Goal: Transaction & Acquisition: Register for event/course

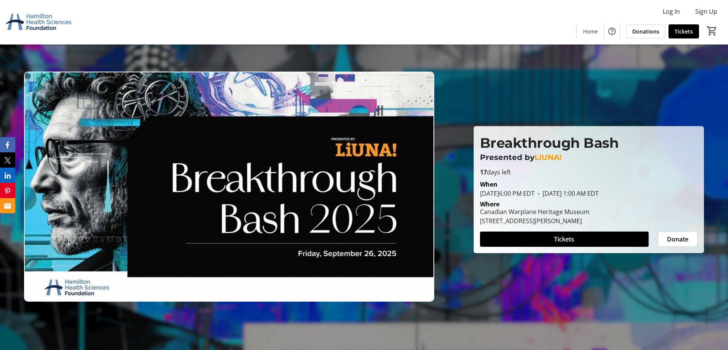
drag, startPoint x: 553, startPoint y: 202, endPoint x: 524, endPoint y: 178, distance: 37.9
click at [553, 202] on div "Where" at bounding box center [588, 204] width 227 height 6
click at [203, 182] on img at bounding box center [229, 187] width 410 height 231
click at [271, 193] on img at bounding box center [229, 187] width 410 height 231
click at [402, 194] on img at bounding box center [229, 187] width 410 height 231
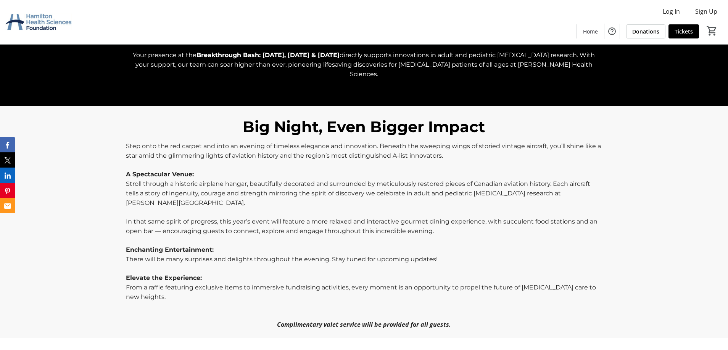
scroll to position [343, 0]
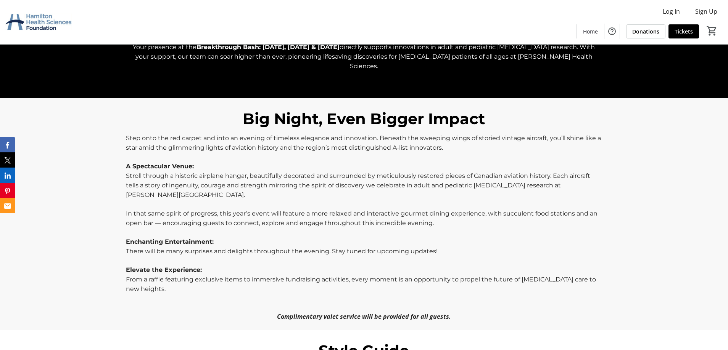
click at [221, 171] on p "Stroll through a historic airplane hangar, beautifully decorated and surrounded…" at bounding box center [364, 185] width 476 height 29
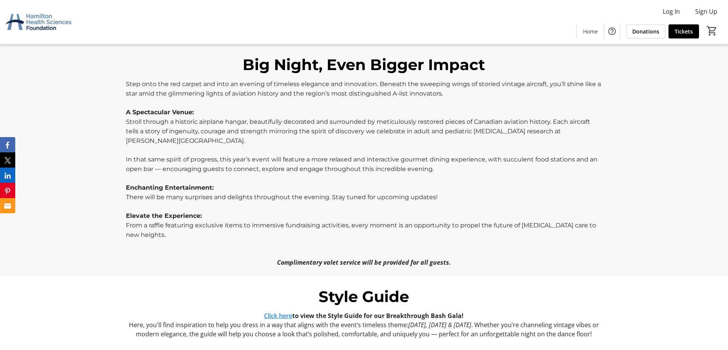
scroll to position [419, 0]
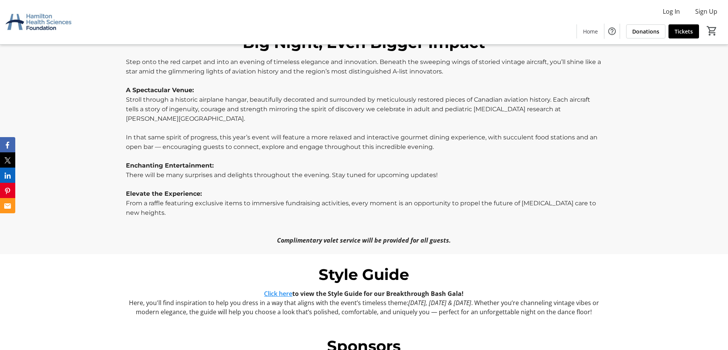
click at [209, 172] on span "There will be many surprises and delights throughout the evening. Stay tuned fo…" at bounding box center [282, 175] width 312 height 7
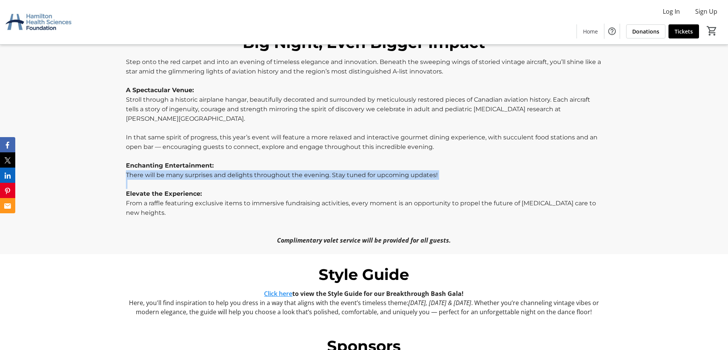
click at [209, 172] on span "There will be many surprises and delights throughout the evening. Stay tuned fo…" at bounding box center [282, 175] width 312 height 7
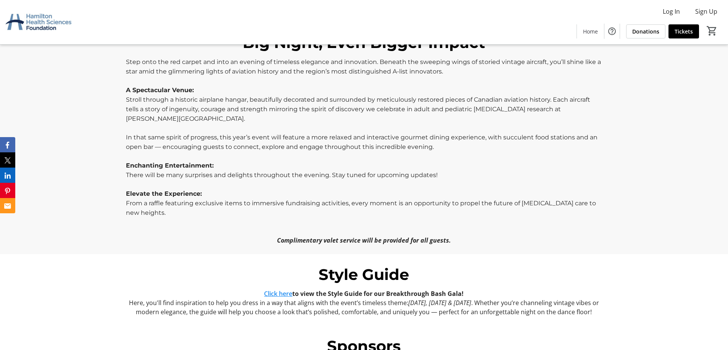
click at [201, 180] on p at bounding box center [364, 184] width 476 height 9
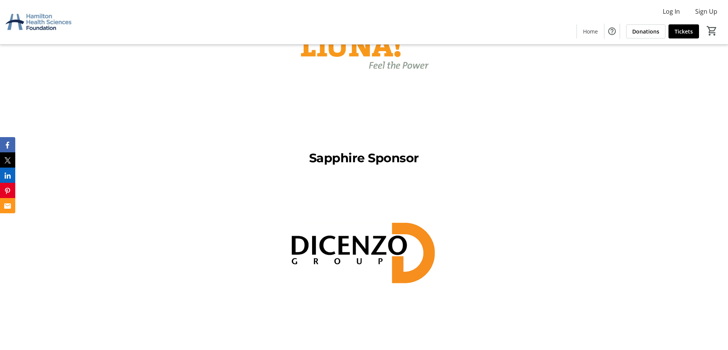
scroll to position [610, 0]
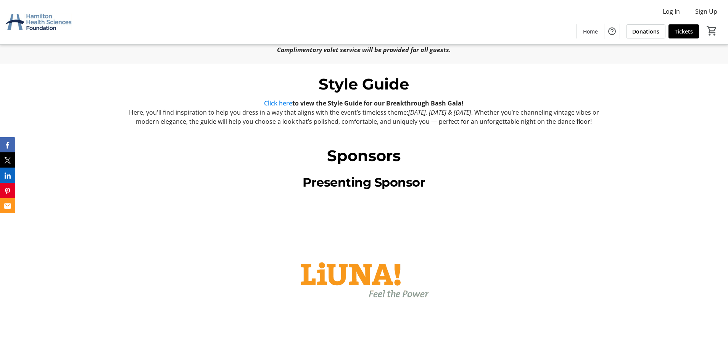
click at [267, 99] on link "Click here" at bounding box center [278, 103] width 28 height 8
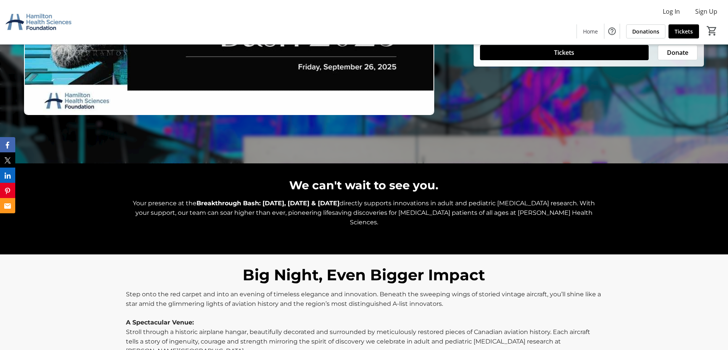
scroll to position [0, 0]
